Goal: Find specific page/section: Find specific page/section

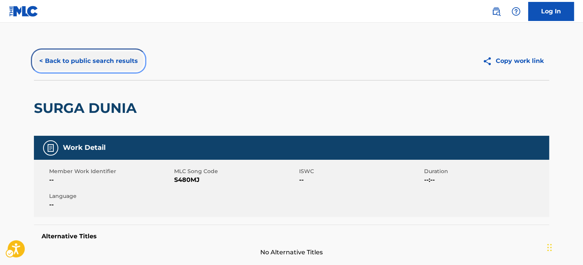
click at [85, 53] on button "< Back to public search results" at bounding box center [88, 60] width 109 height 19
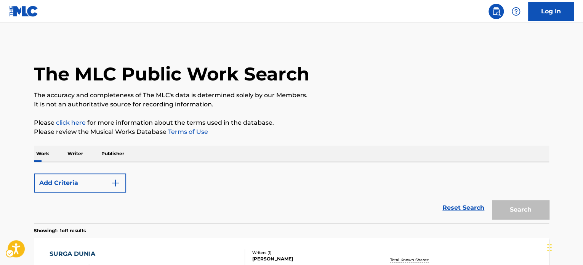
scroll to position [106, 0]
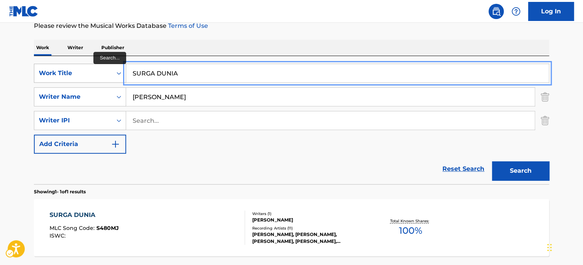
paste input "TE MIRABAS MAS BONIT"
drag, startPoint x: 171, startPoint y: 75, endPoint x: 92, endPoint y: 76, distance: 78.9
type input "TE MIRABAS MAS [PERSON_NAME]"
click at [252, 192] on section "Showing 1 - 1 of 1 results" at bounding box center [291, 189] width 515 height 11
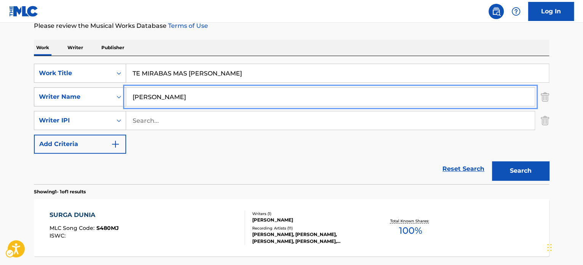
paste input "[PERSON_NAME]"
drag, startPoint x: 214, startPoint y: 96, endPoint x: 93, endPoint y: 97, distance: 120.8
type input "[PERSON_NAME]"
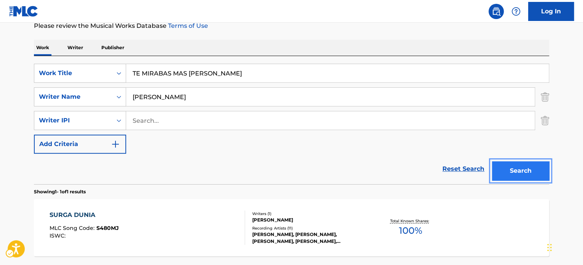
click at [518, 167] on button "Search" at bounding box center [520, 170] width 57 height 19
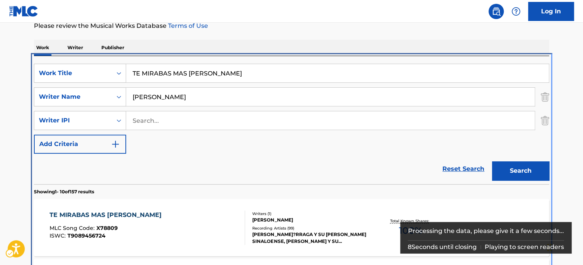
scroll to position [200, 0]
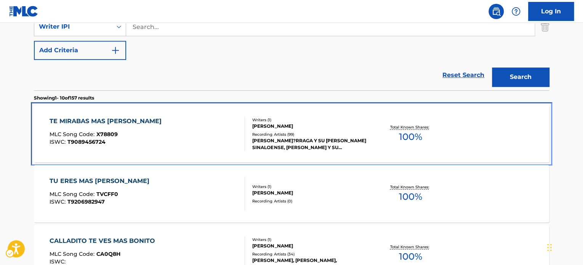
click at [338, 134] on div "Recording Artists ( 99 )" at bounding box center [309, 134] width 115 height 6
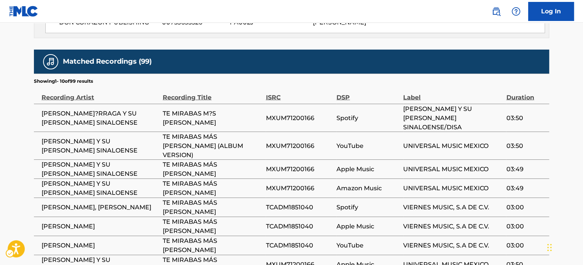
scroll to position [710, 0]
